Goal: Communication & Community: Answer question/provide support

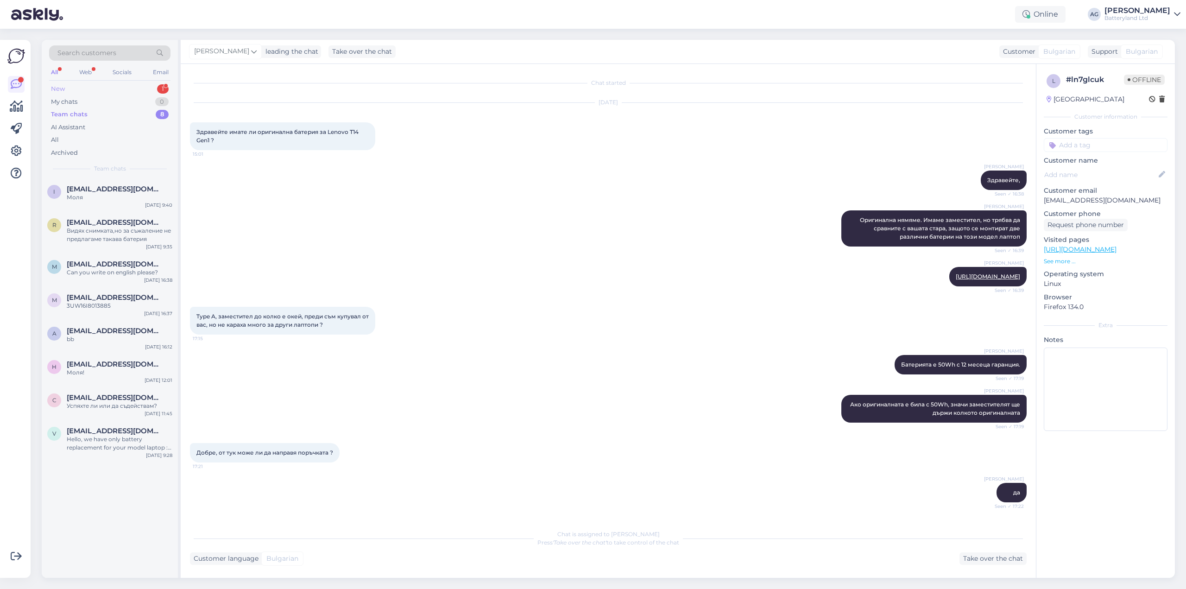
scroll to position [2178, 0]
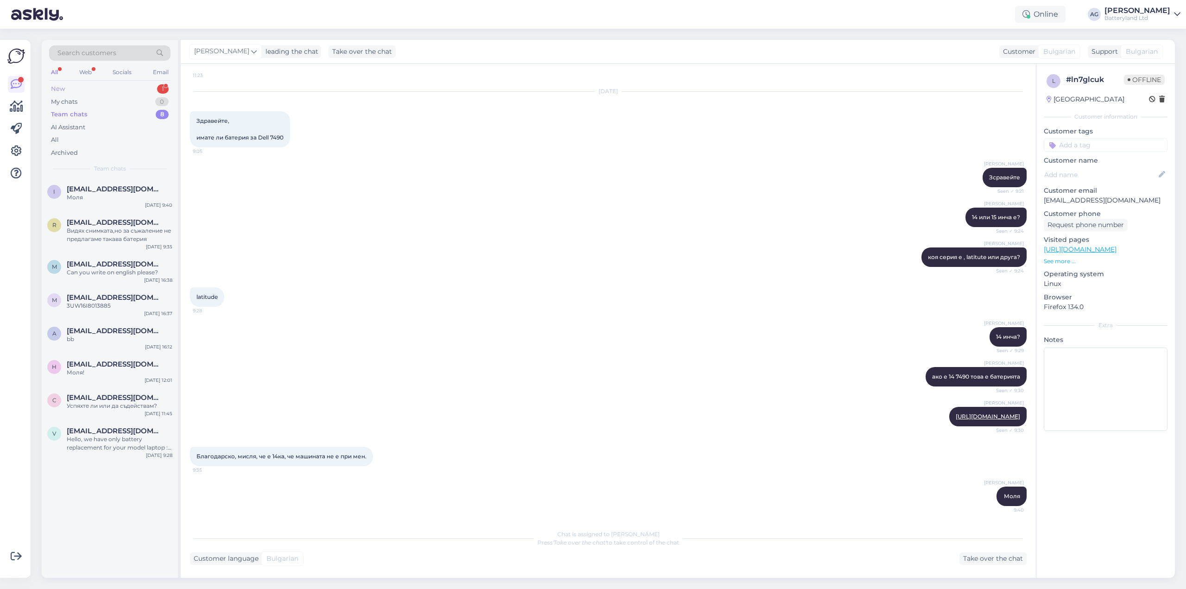
click at [67, 84] on div "New 1" at bounding box center [109, 88] width 121 height 13
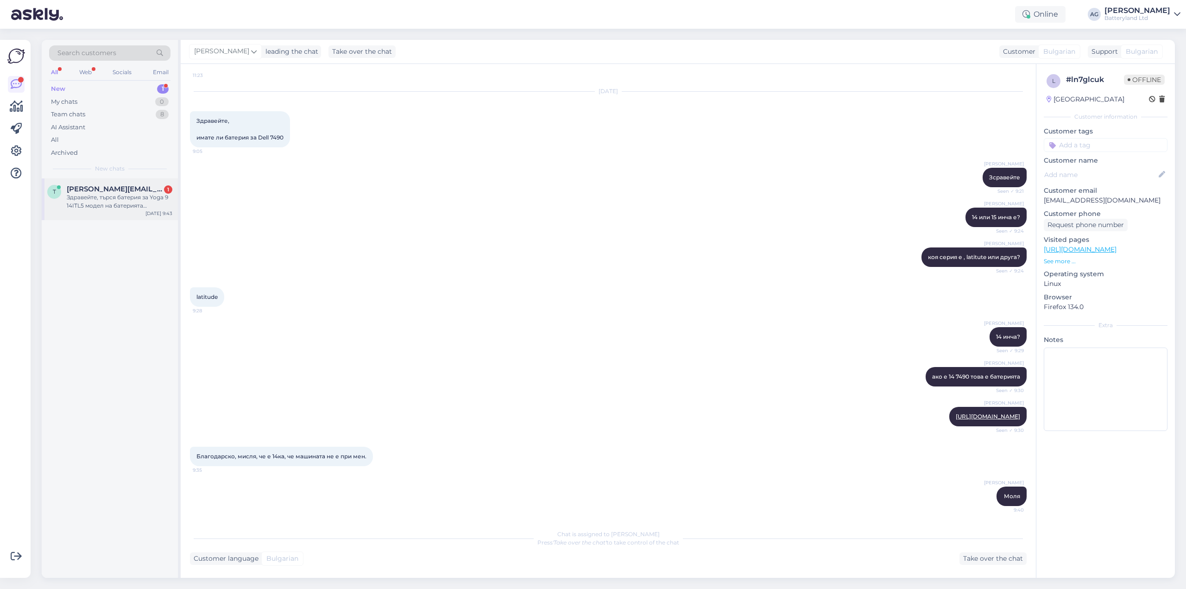
click at [107, 190] on span "[PERSON_NAME][EMAIL_ADDRESS][DOMAIN_NAME]" at bounding box center [115, 189] width 96 height 8
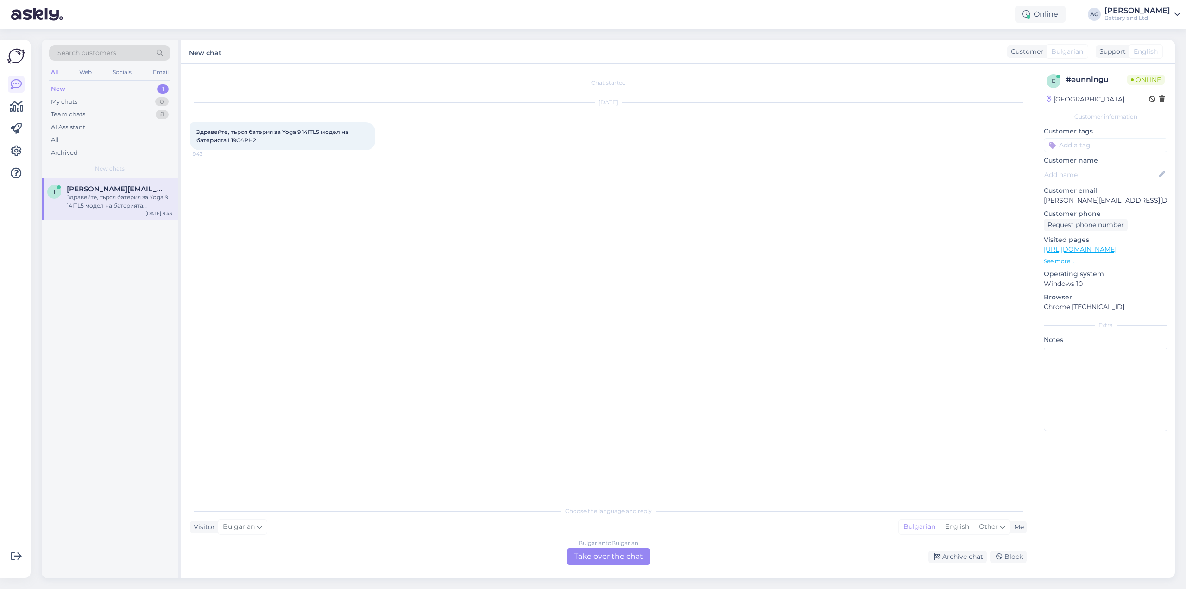
click at [591, 551] on div "Bulgarian to Bulgarian Take over the chat" at bounding box center [609, 556] width 84 height 17
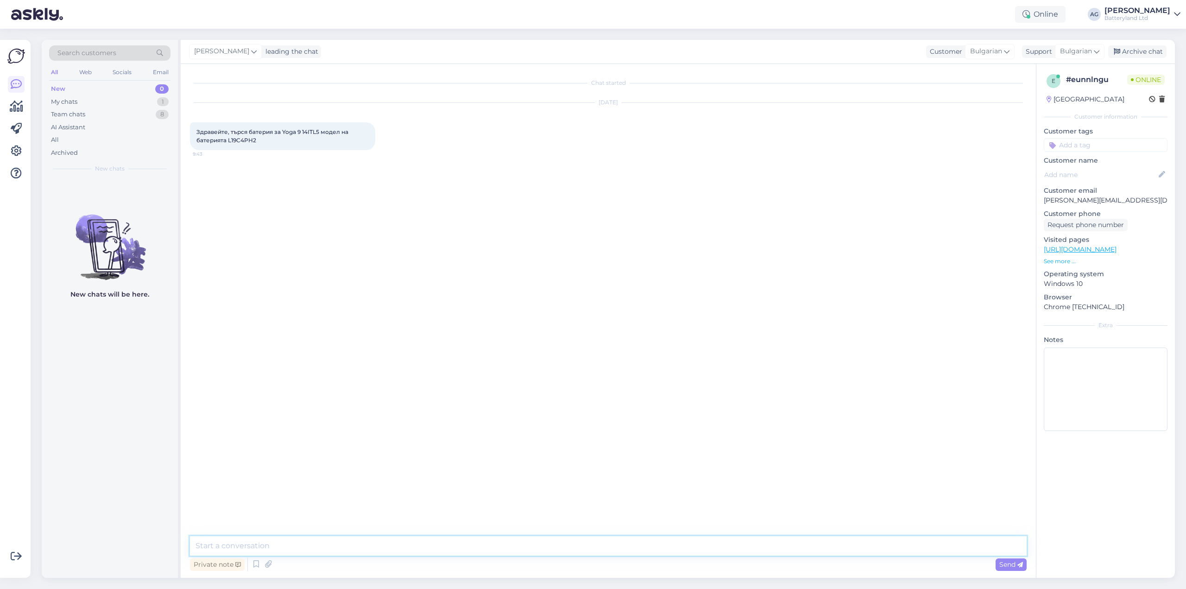
click at [553, 542] on textarea at bounding box center [608, 545] width 837 height 19
type textarea "з"
type textarea "Здравейте"
click at [242, 139] on span "Здравейте, търся батерия за Yoga 9 14ITL5 модел на батерията L19C4PH2" at bounding box center [272, 135] width 153 height 15
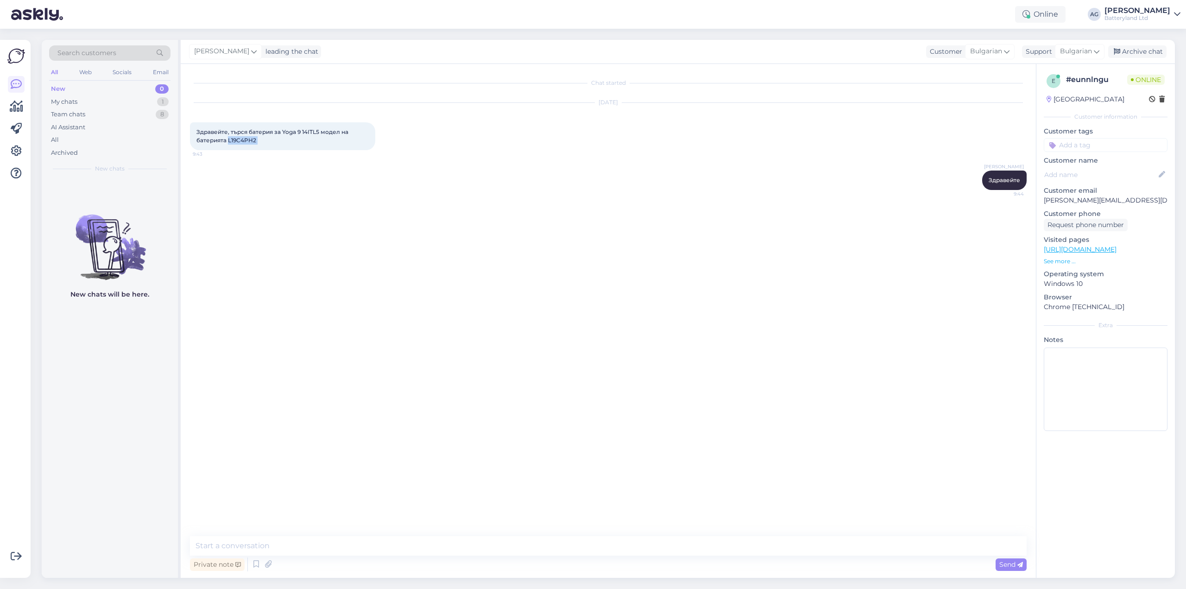
copy div "L19C4PH2 9:43"
click at [321, 546] on textarea at bounding box center [608, 545] width 837 height 19
type textarea "Един момент да проверя дали можем да предложим"
click at [248, 141] on span "Здравейте, търся батерия за Yoga 9 14ITL5 модел на батерията L19C4PH2" at bounding box center [272, 135] width 153 height 15
click at [249, 141] on span "Здравейте, търся батерия за Yoga 9 14ITL5 модел на батерията L19C4PH2" at bounding box center [272, 135] width 153 height 15
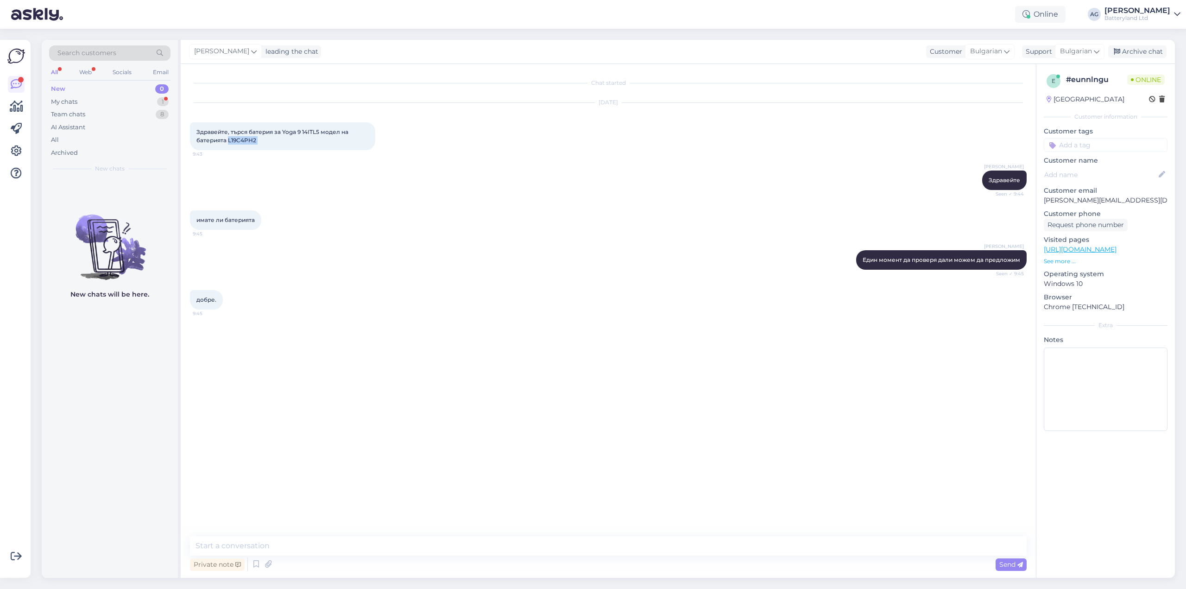
copy div "L19C4PH2 9:43"
click at [300, 541] on textarea at bounding box center [608, 545] width 837 height 19
type textarea "Не можем да предложим търсената от вас батеря към момента."
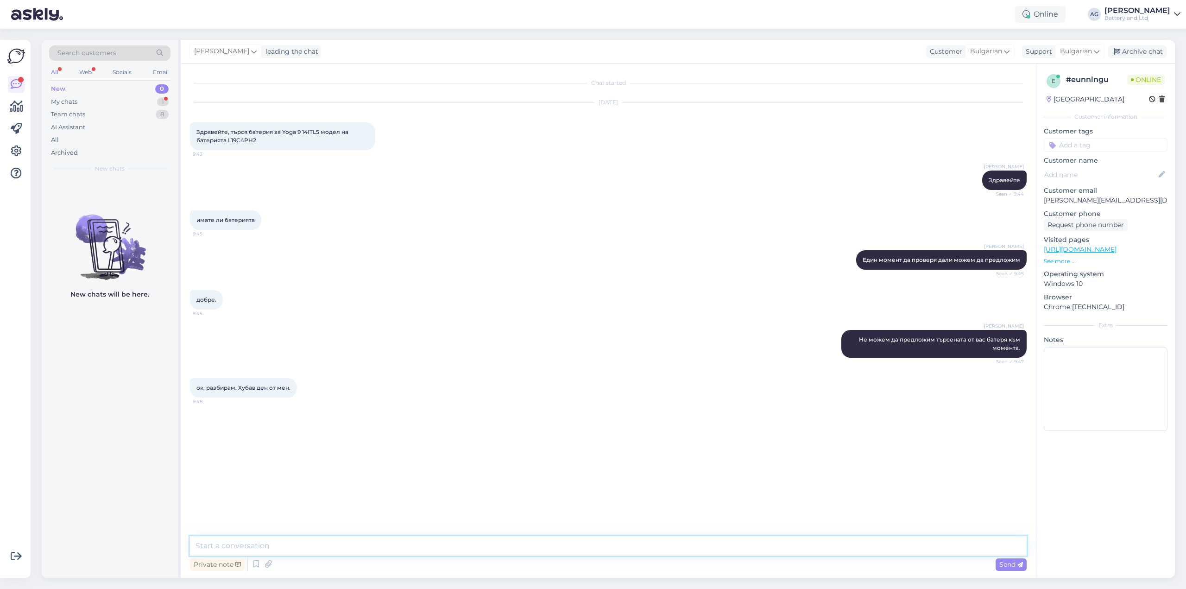
click at [285, 543] on textarea at bounding box center [608, 545] width 837 height 19
type textarea "ХУбав ден."
click at [1132, 48] on div "Archive chat" at bounding box center [1137, 51] width 58 height 13
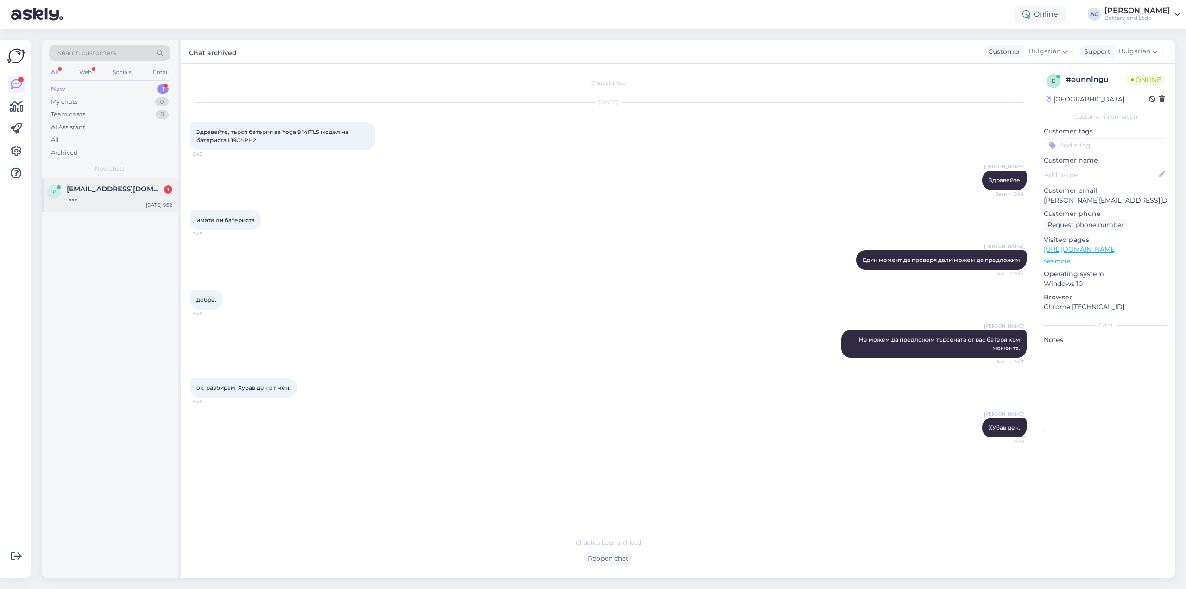
click at [116, 197] on div at bounding box center [120, 197] width 106 height 8
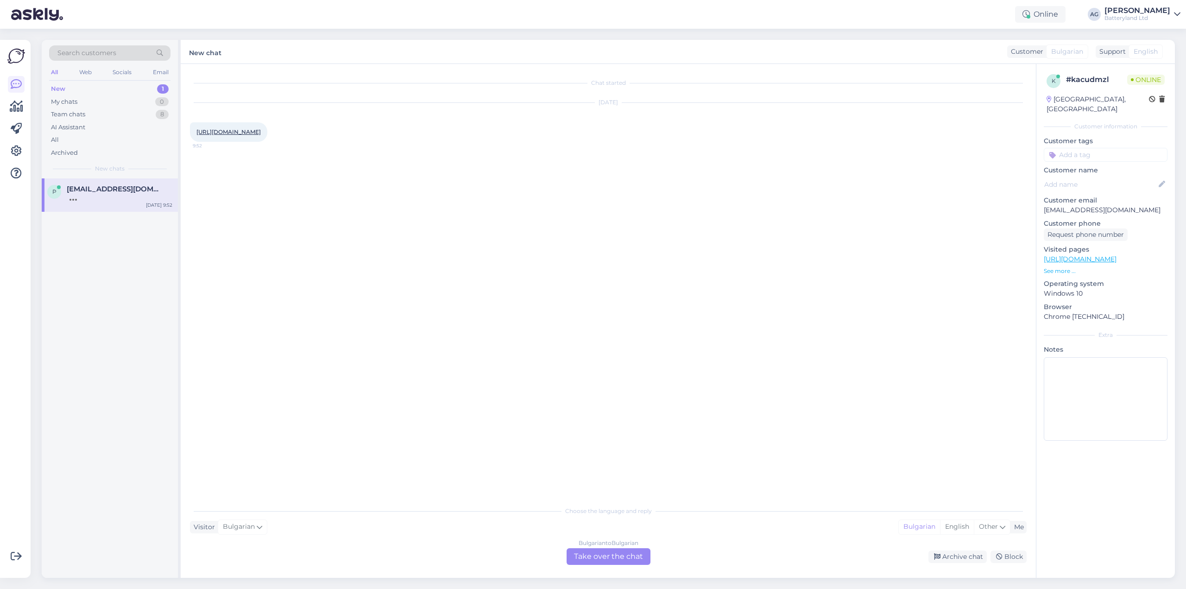
click at [585, 557] on div "Bulgarian to Bulgarian Take over the chat" at bounding box center [609, 556] width 84 height 17
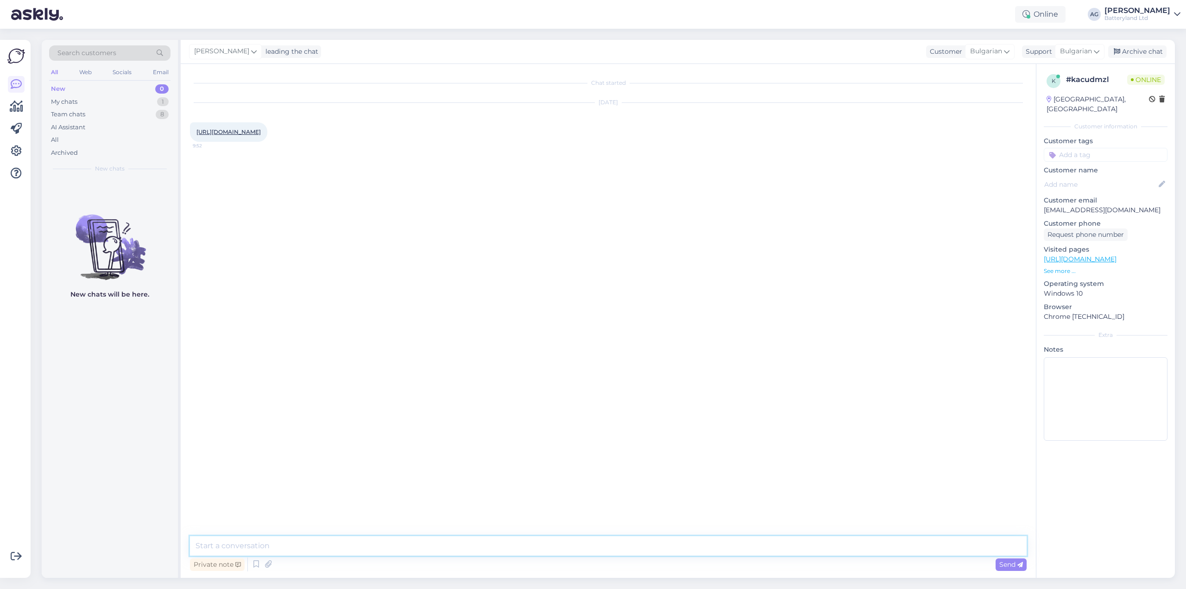
click at [420, 540] on textarea at bounding box center [608, 545] width 837 height 19
type textarea "Здравейте"
click at [261, 135] on link "[URL][DOMAIN_NAME]" at bounding box center [228, 131] width 64 height 7
drag, startPoint x: 336, startPoint y: 545, endPoint x: 340, endPoint y: 541, distance: 5.9
click at [340, 541] on textarea at bounding box center [608, 545] width 837 height 19
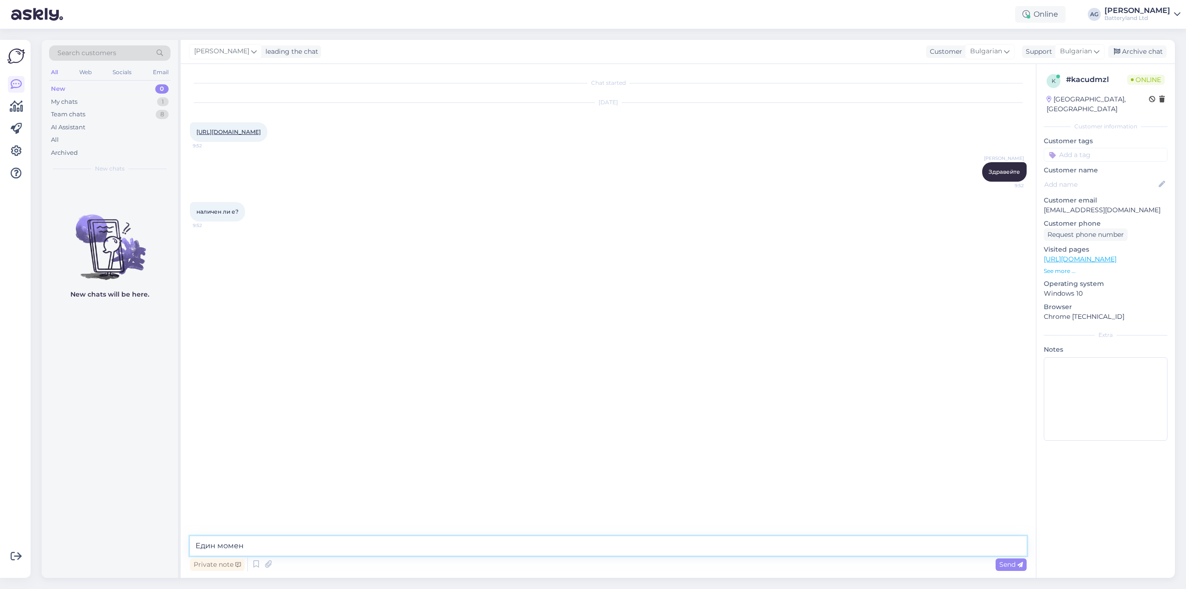
type textarea "Един момент"
type textarea "Да, налчична е"
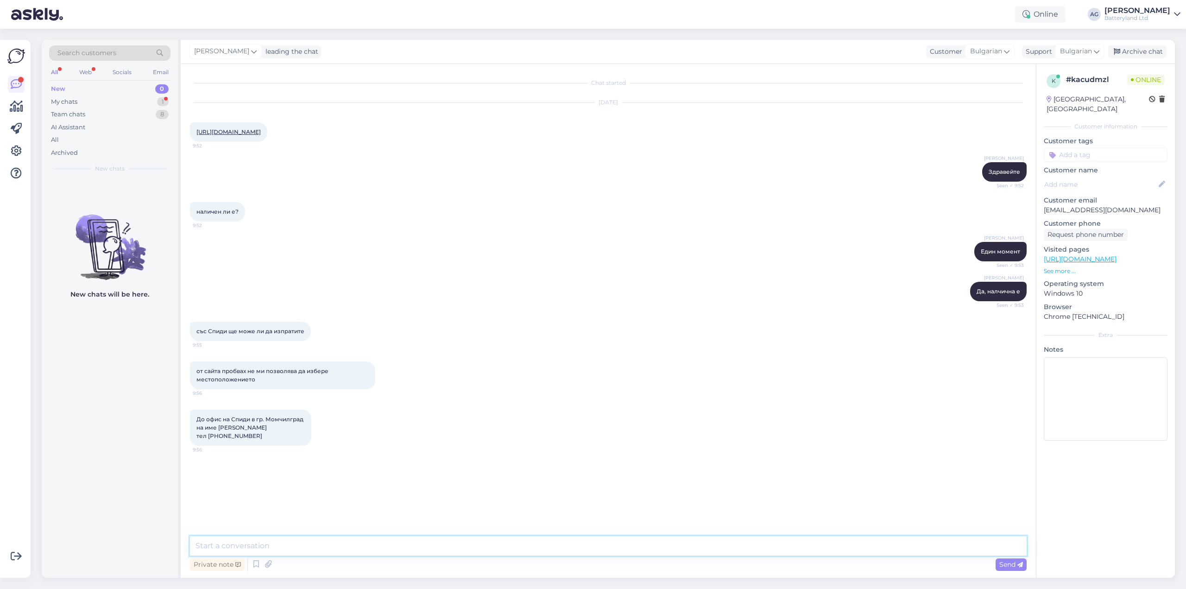
click at [374, 544] on textarea at bounding box center [608, 545] width 837 height 19
type textarea "moment"
drag, startPoint x: 218, startPoint y: 436, endPoint x: 290, endPoint y: 436, distance: 72.3
click at [271, 434] on div "До офис на Спиди в гр. Момчилград на име [PERSON_NAME] тел 0888382751 9:56" at bounding box center [250, 428] width 121 height 36
copy span "[PERSON_NAME]"
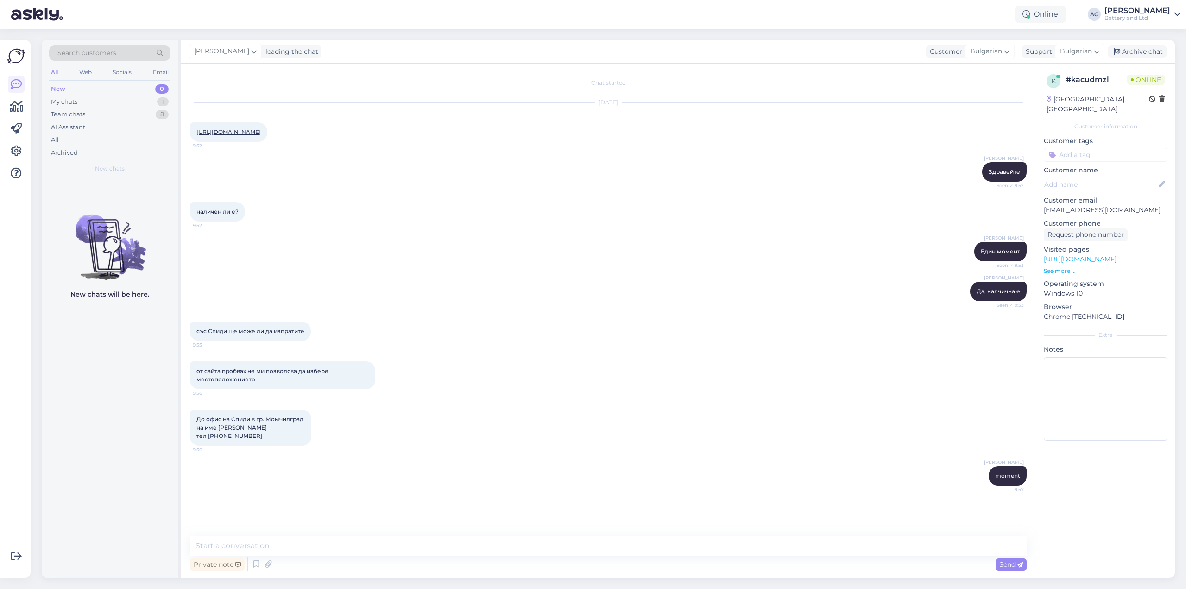
click at [224, 439] on span "До офис на Спиди в гр. Момчилград на име [PERSON_NAME] тел [PHONE_NUMBER]" at bounding box center [250, 428] width 108 height 24
copy div "0888382751 9:56"
click at [1071, 205] on p "[EMAIL_ADDRESS][DOMAIN_NAME]" at bounding box center [1106, 210] width 124 height 10
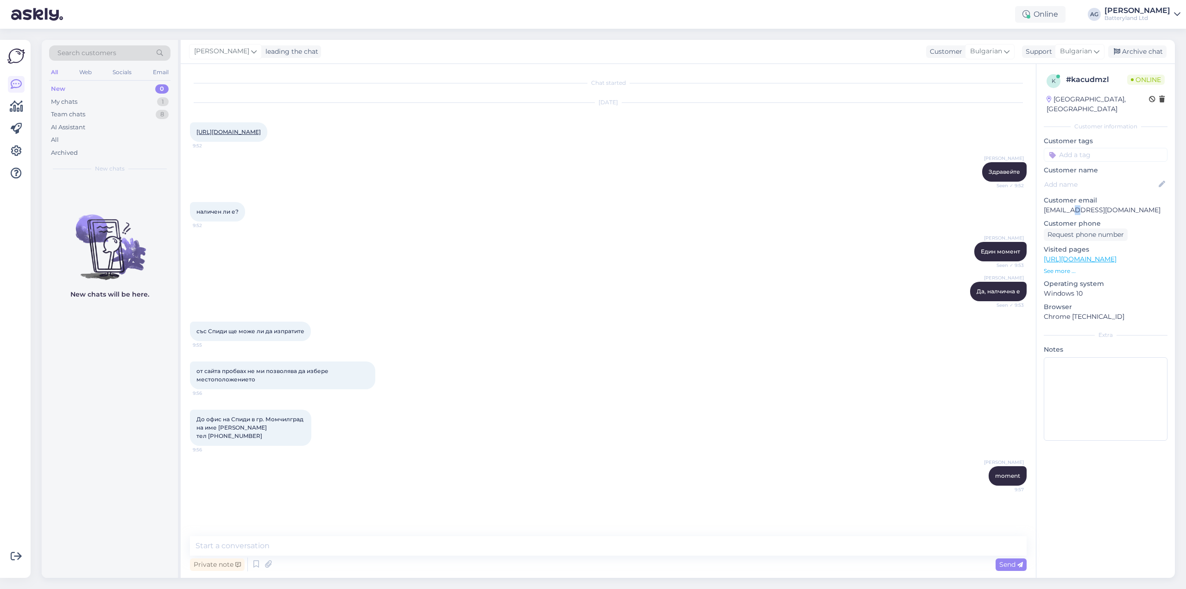
drag, startPoint x: 1071, startPoint y: 200, endPoint x: 1078, endPoint y: 203, distance: 8.3
click at [1071, 205] on p "[EMAIL_ADDRESS][DOMAIN_NAME]" at bounding box center [1106, 210] width 124 height 10
copy p "[EMAIL_ADDRESS][DOMAIN_NAME]"
click at [334, 546] on textarea at bounding box center [608, 545] width 837 height 19
type textarea "Готово"
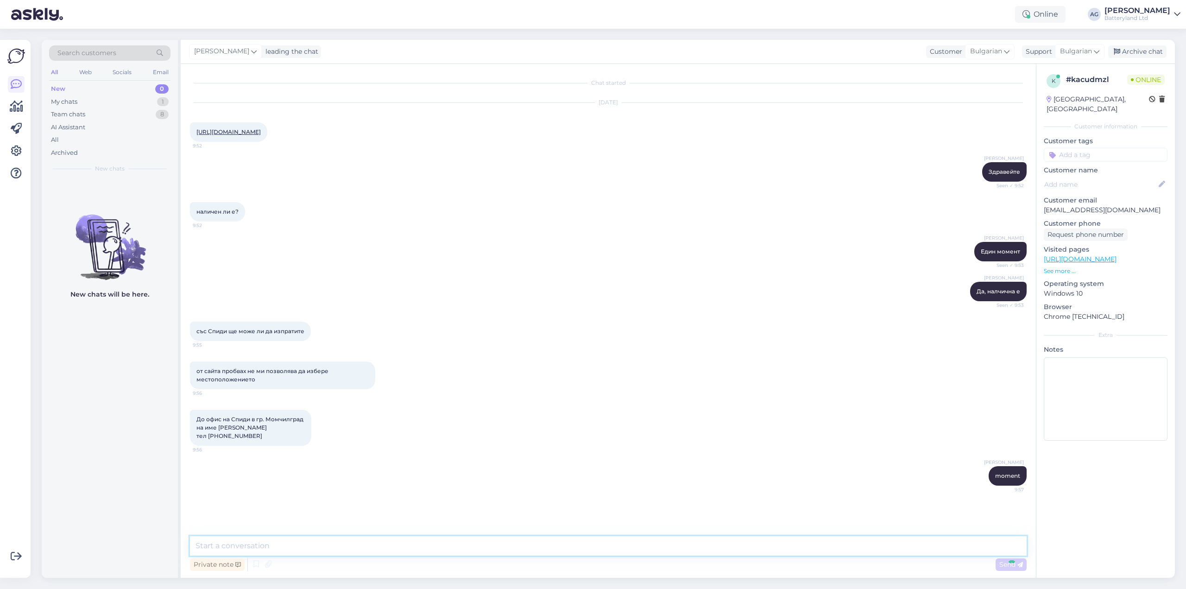
scroll to position [16, 0]
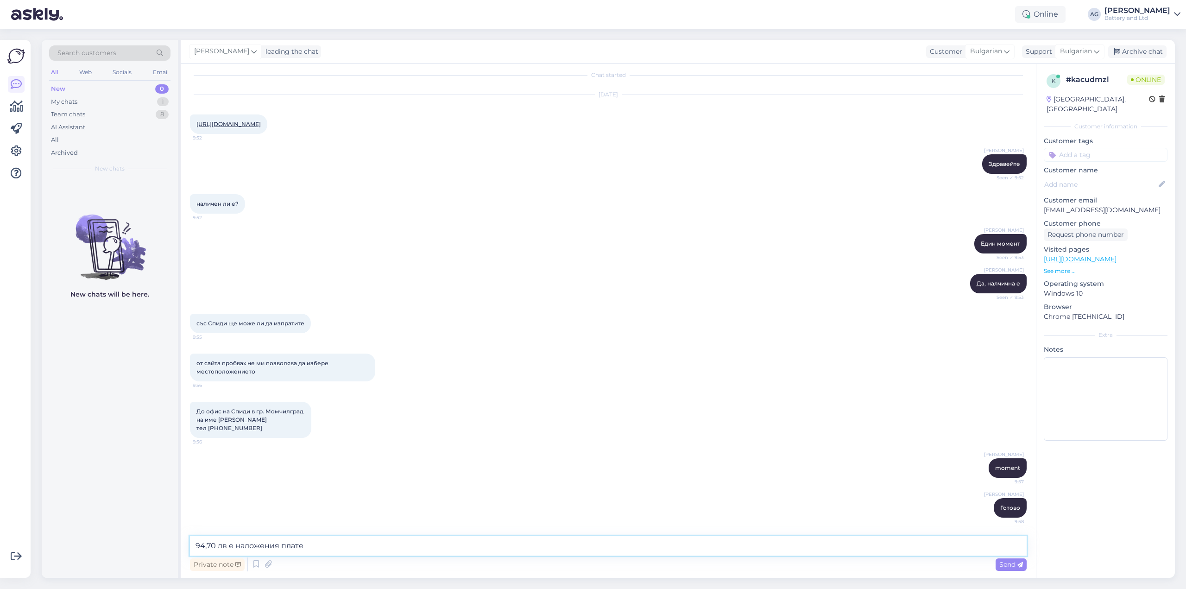
type textarea "94,70 лв е наложения платеж"
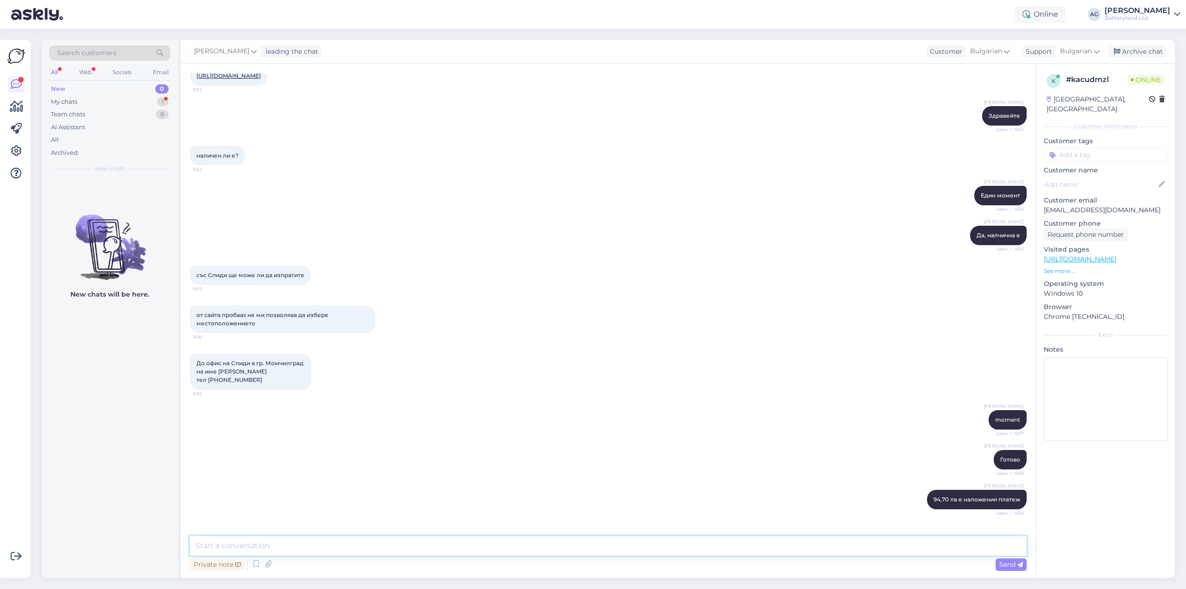
scroll to position [96, 0]
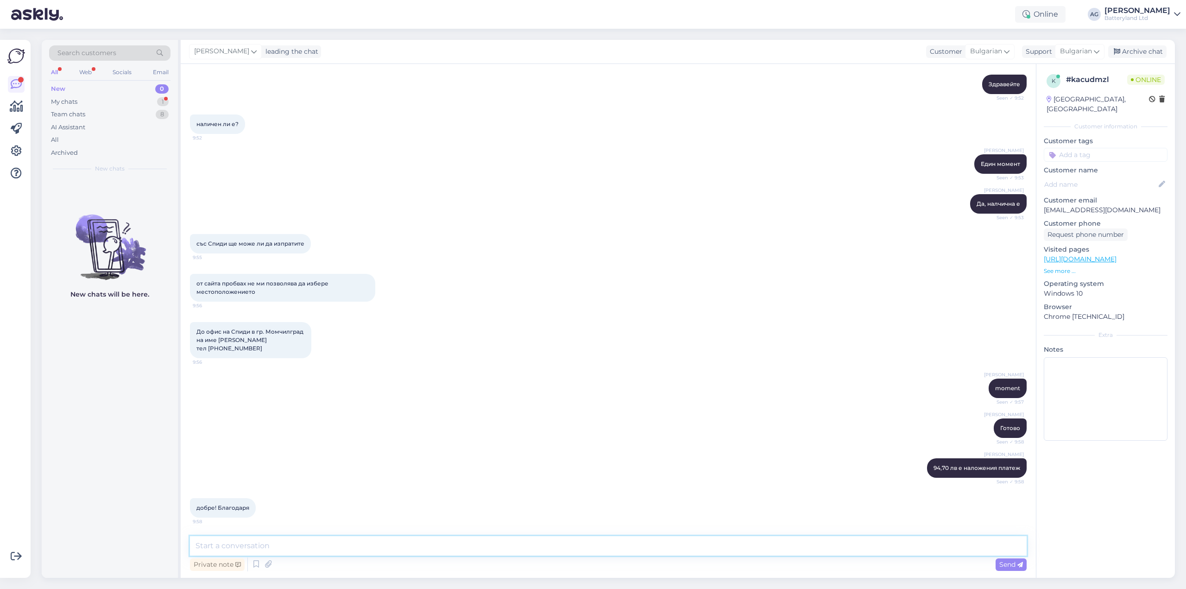
drag, startPoint x: 259, startPoint y: 544, endPoint x: 266, endPoint y: 546, distance: 7.5
click at [259, 544] on textarea at bounding box center [608, 545] width 837 height 19
paste textarea "063148"
type textarea "Номерът на поръчката ви е 063148"
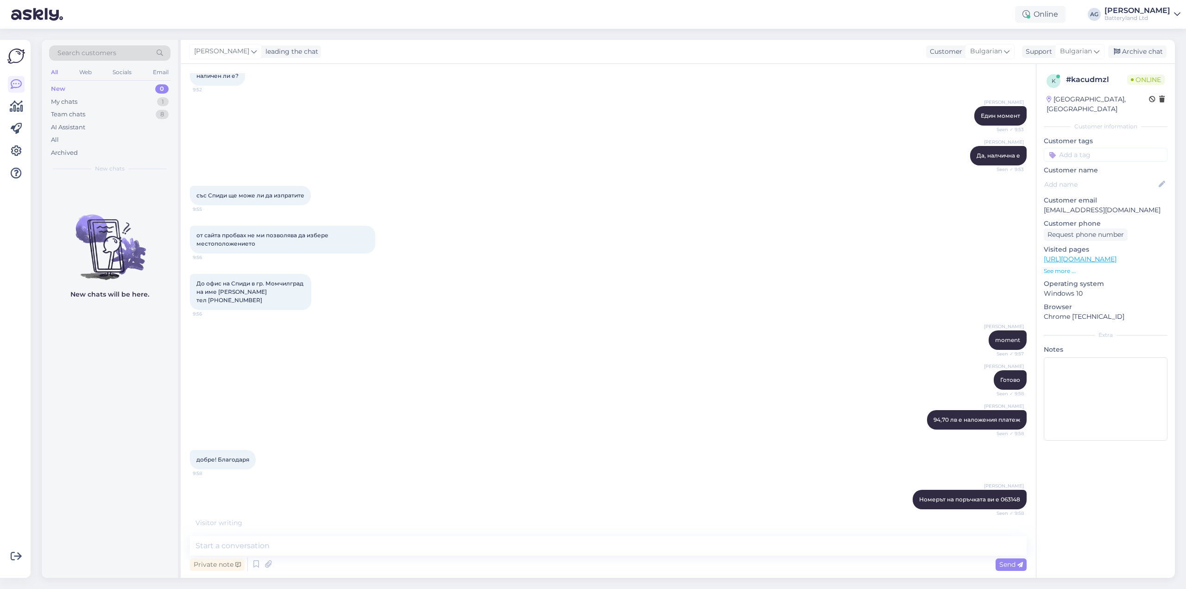
scroll to position [176, 0]
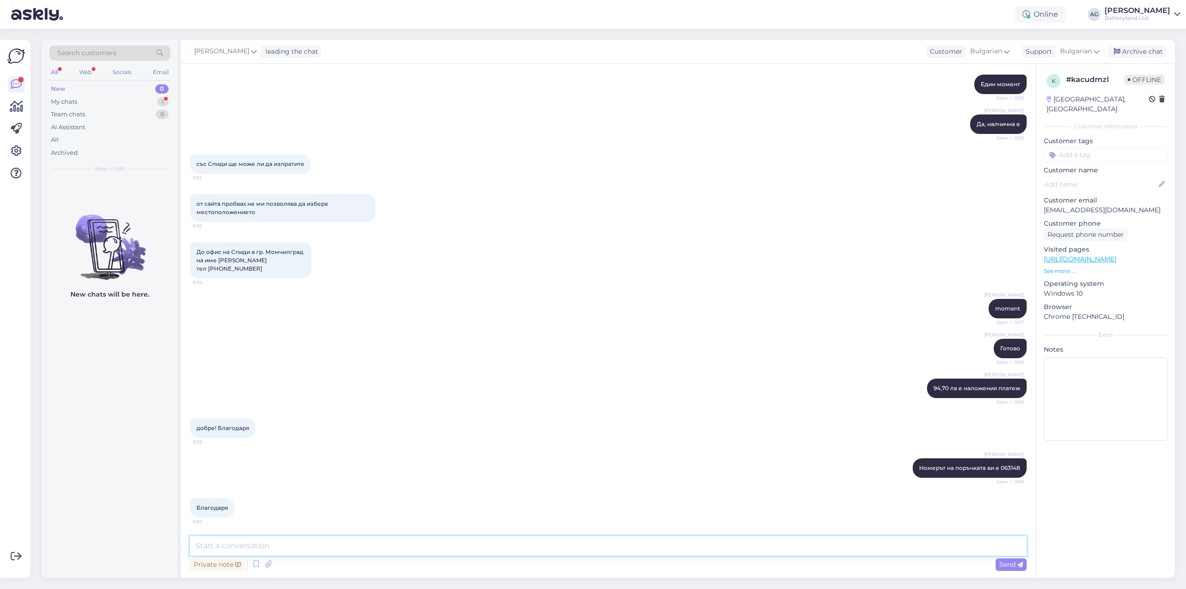
click at [563, 546] on textarea at bounding box center [608, 545] width 837 height 19
type textarea "И аз благодаря. Хубав ден."
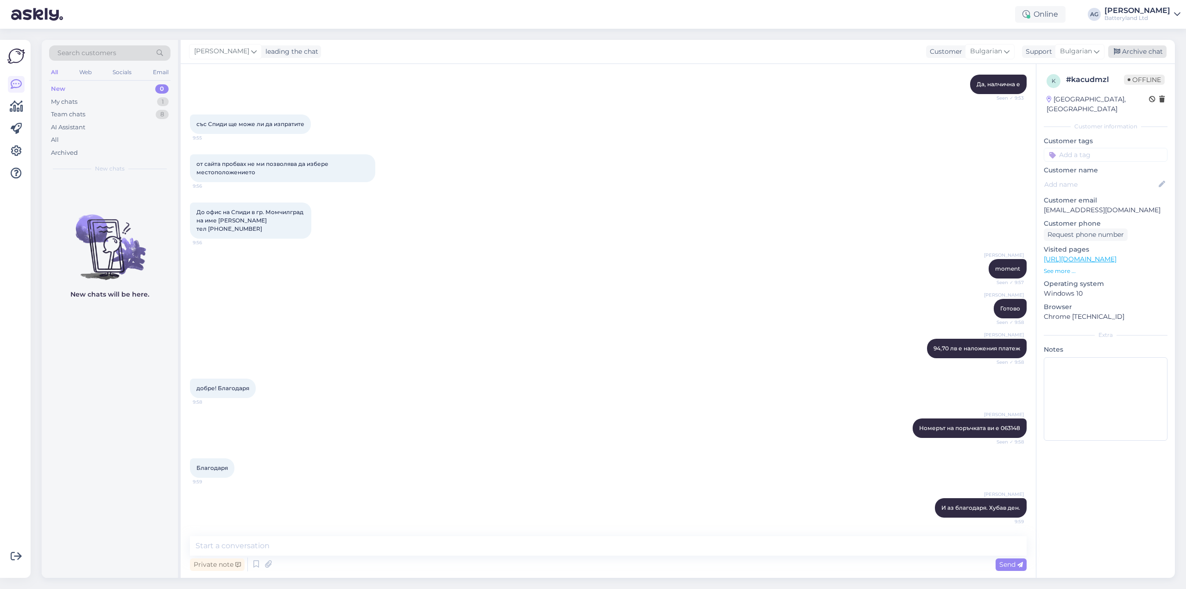
click at [1143, 53] on div "Archive chat" at bounding box center [1137, 51] width 58 height 13
